Goal: Navigation & Orientation: Find specific page/section

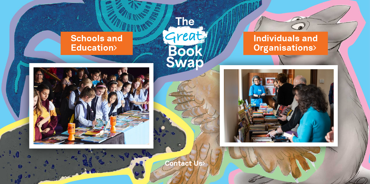
click at [87, 90] on img at bounding box center [91, 105] width 124 height 85
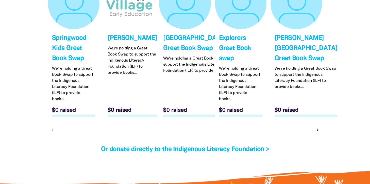
scroll to position [1609, 0]
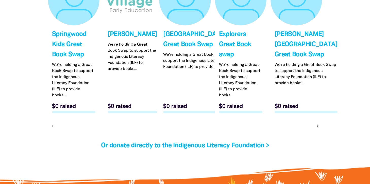
click at [318, 126] on icon "chevron_right" at bounding box center [317, 126] width 6 height 6
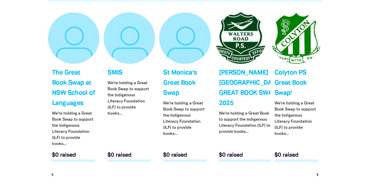
scroll to position [1596, 0]
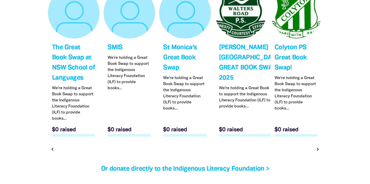
click at [317, 146] on icon "chevron_right" at bounding box center [317, 149] width 6 height 6
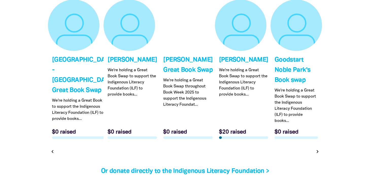
scroll to position [1572, 0]
